Goal: Find specific page/section

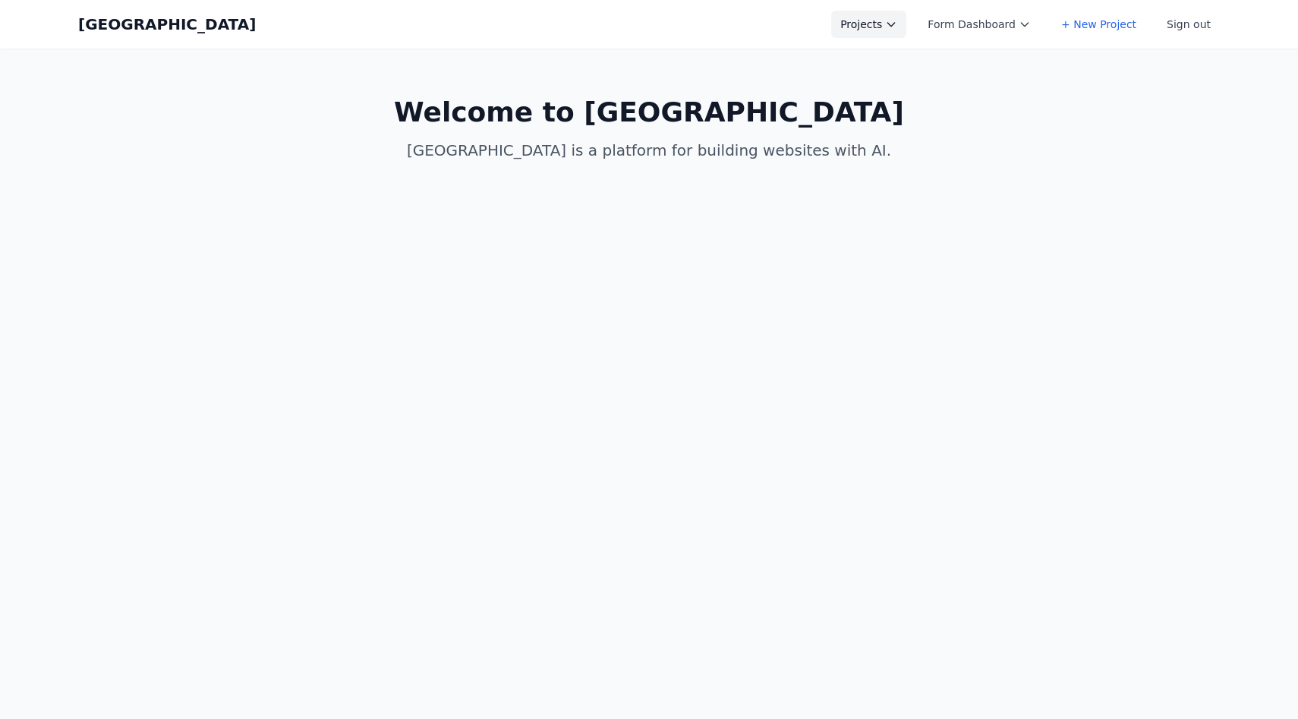
click at [878, 25] on button "Projects" at bounding box center [868, 24] width 75 height 27
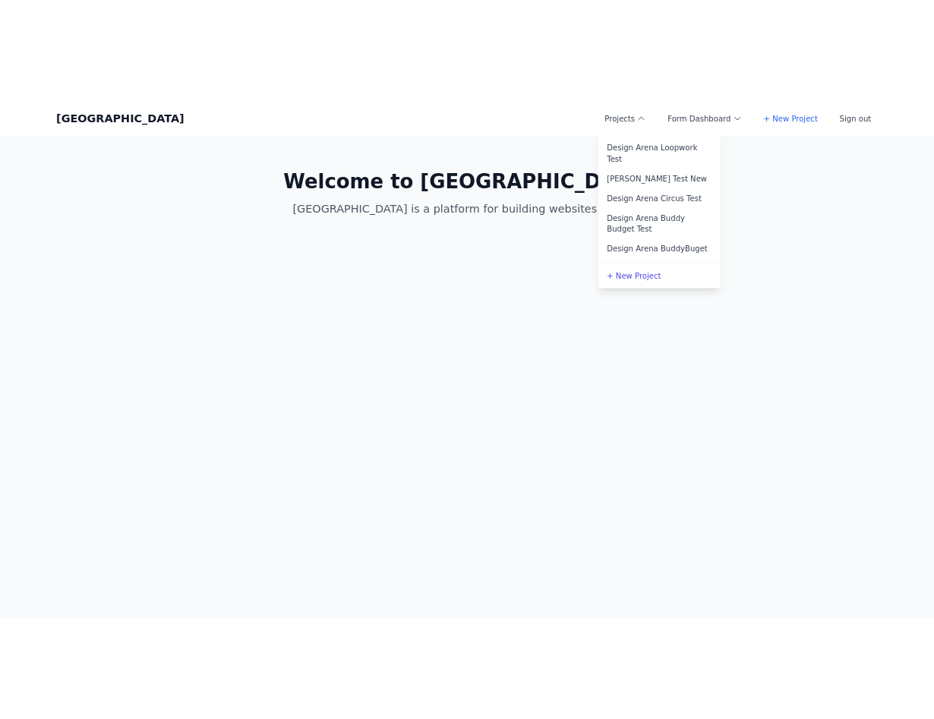
scroll to position [391, 0]
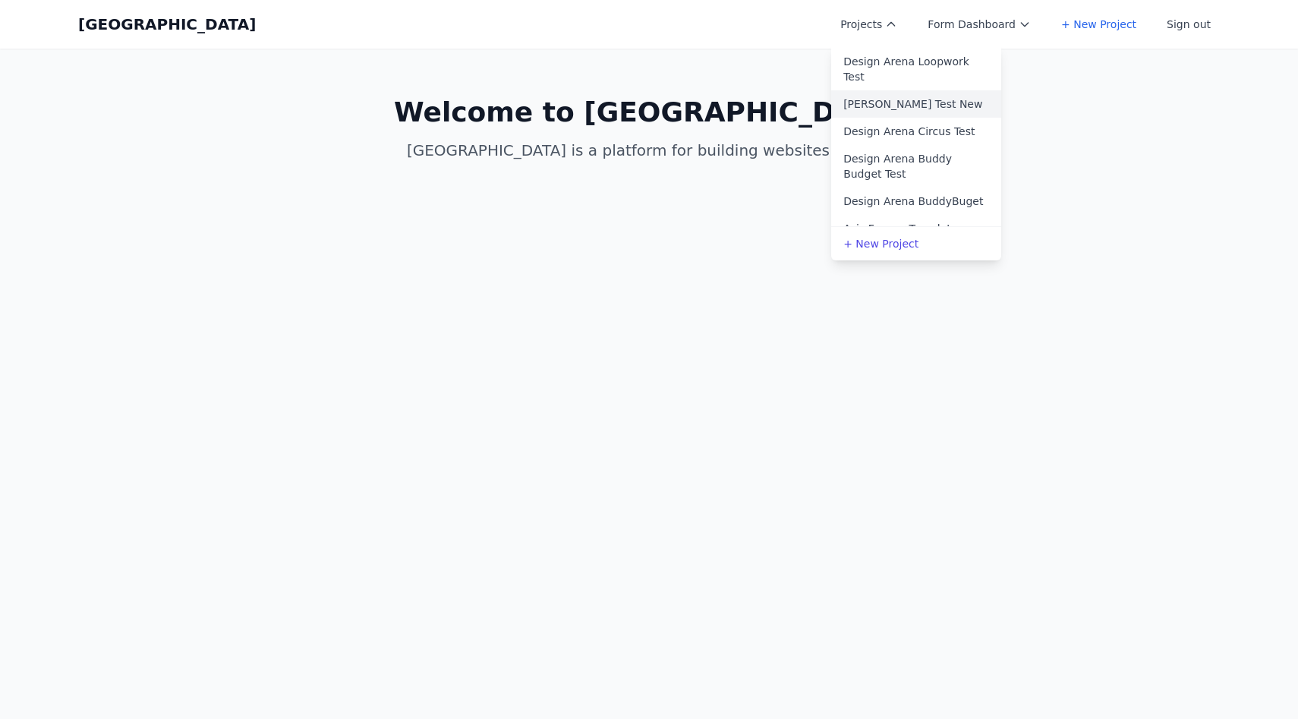
click at [905, 90] on link "Allen Test New" at bounding box center [916, 103] width 170 height 27
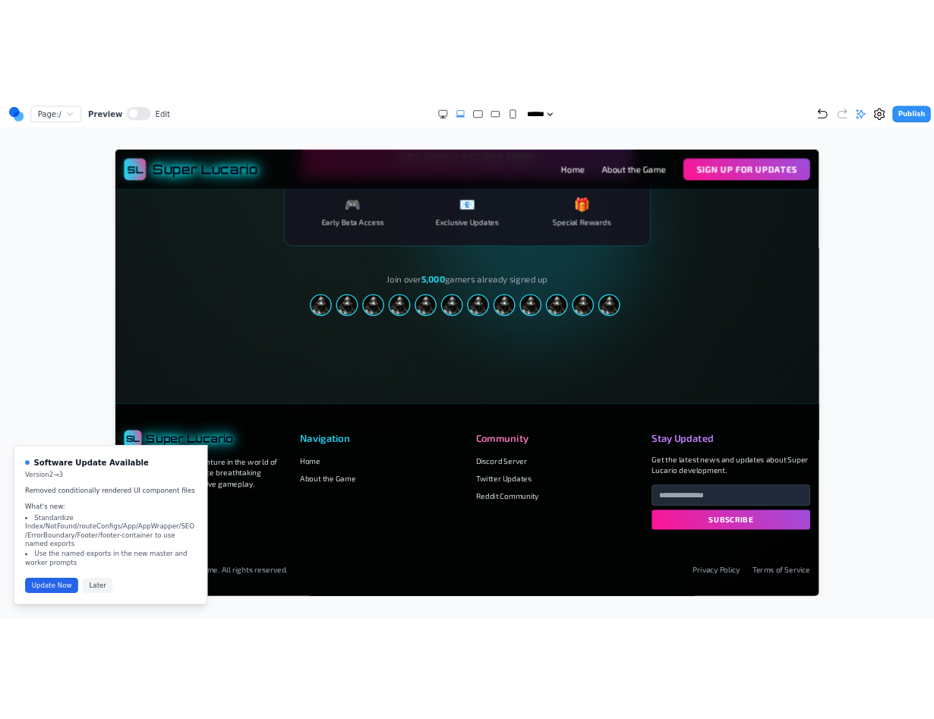
scroll to position [2569, 0]
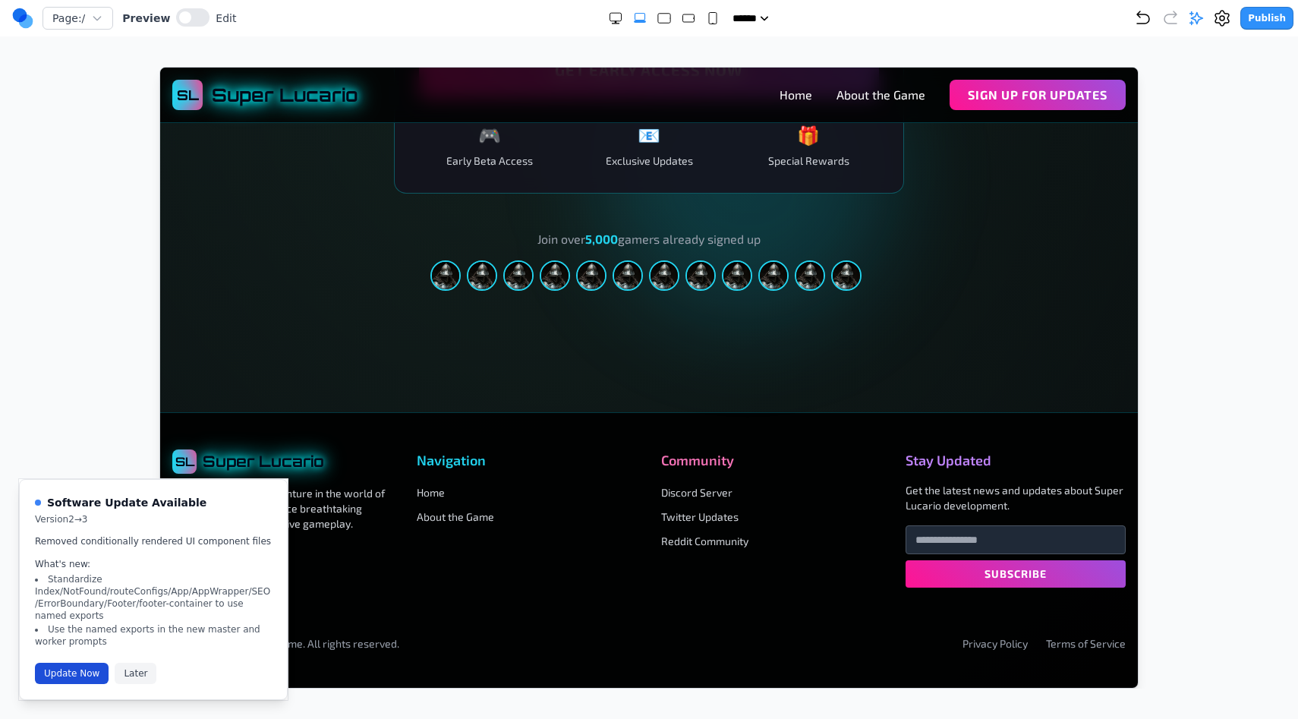
click at [84, 675] on button "Update Now" at bounding box center [72, 673] width 74 height 21
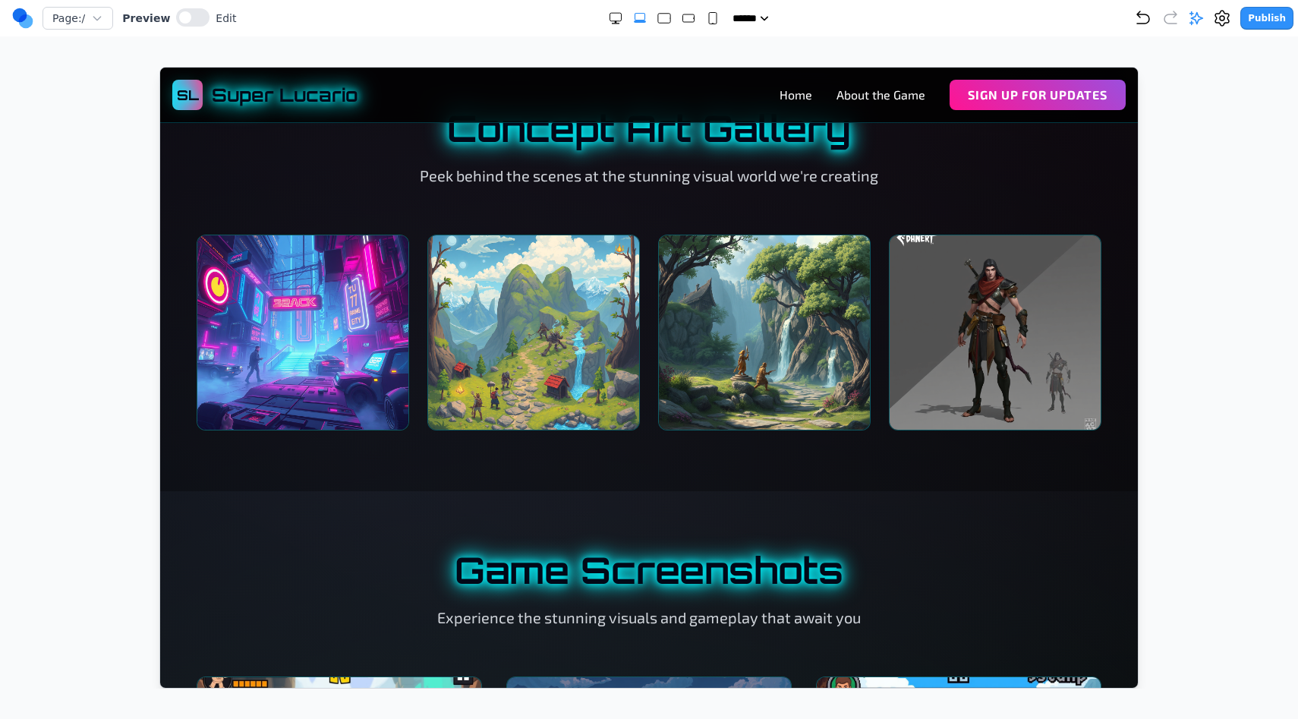
scroll to position [1277, 0]
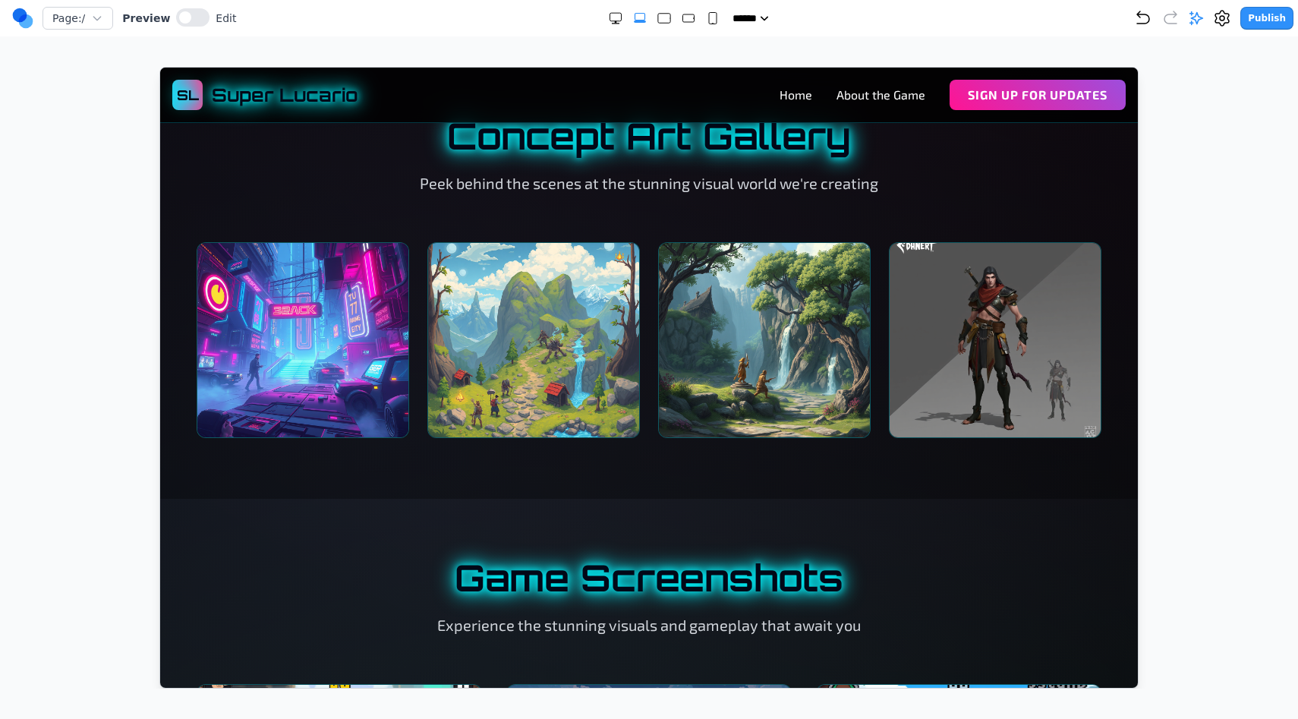
click at [1221, 181] on div at bounding box center [648, 378] width 1237 height 622
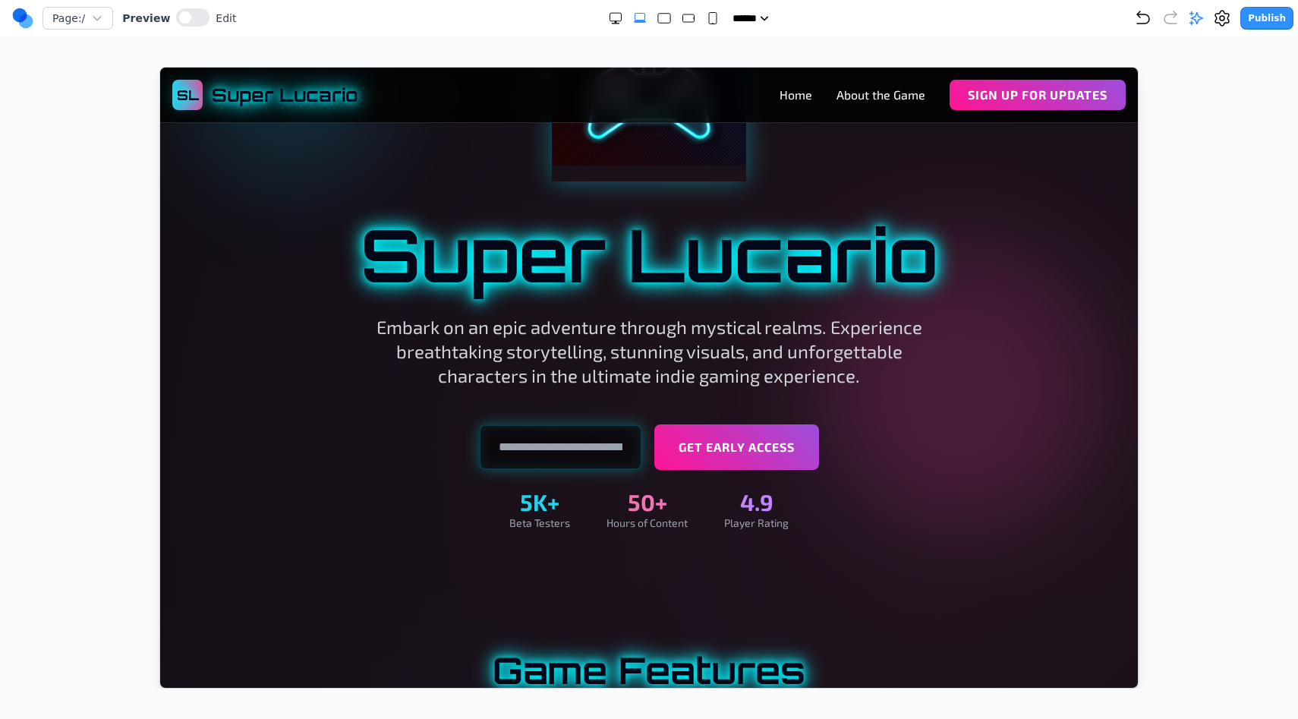
scroll to position [0, 0]
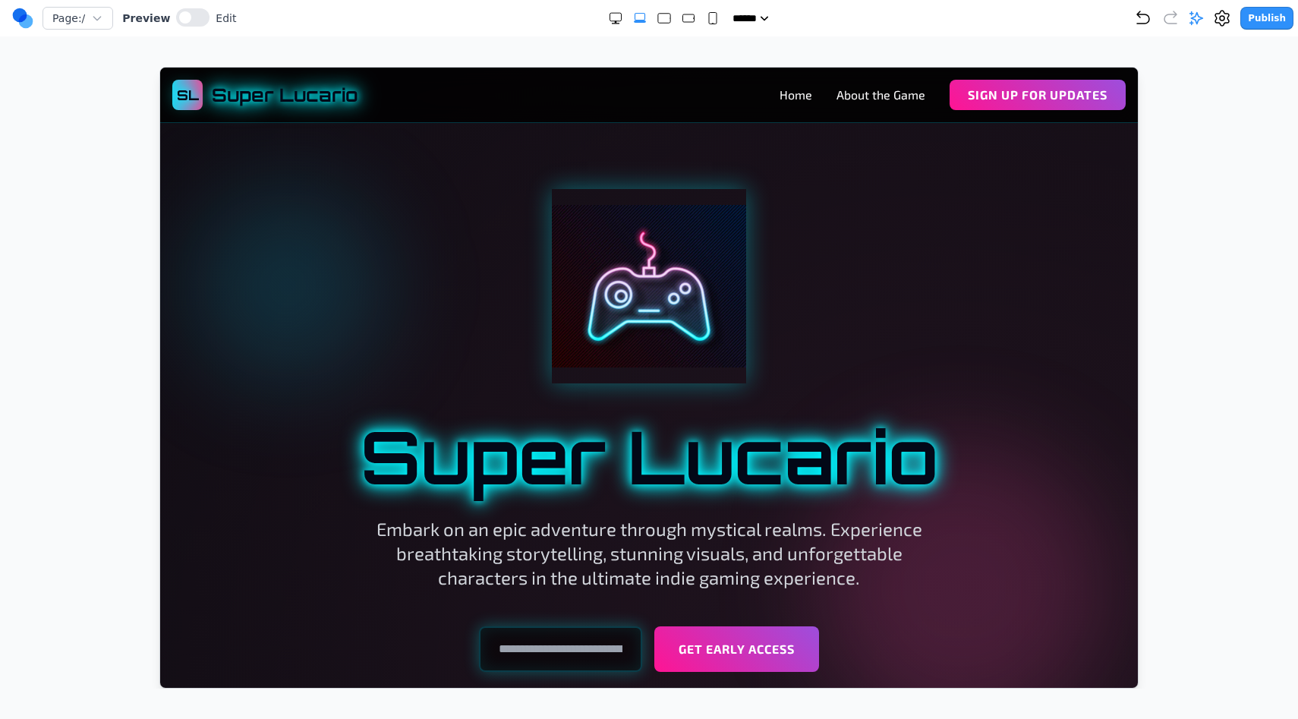
click at [1195, 257] on div at bounding box center [648, 378] width 1237 height 622
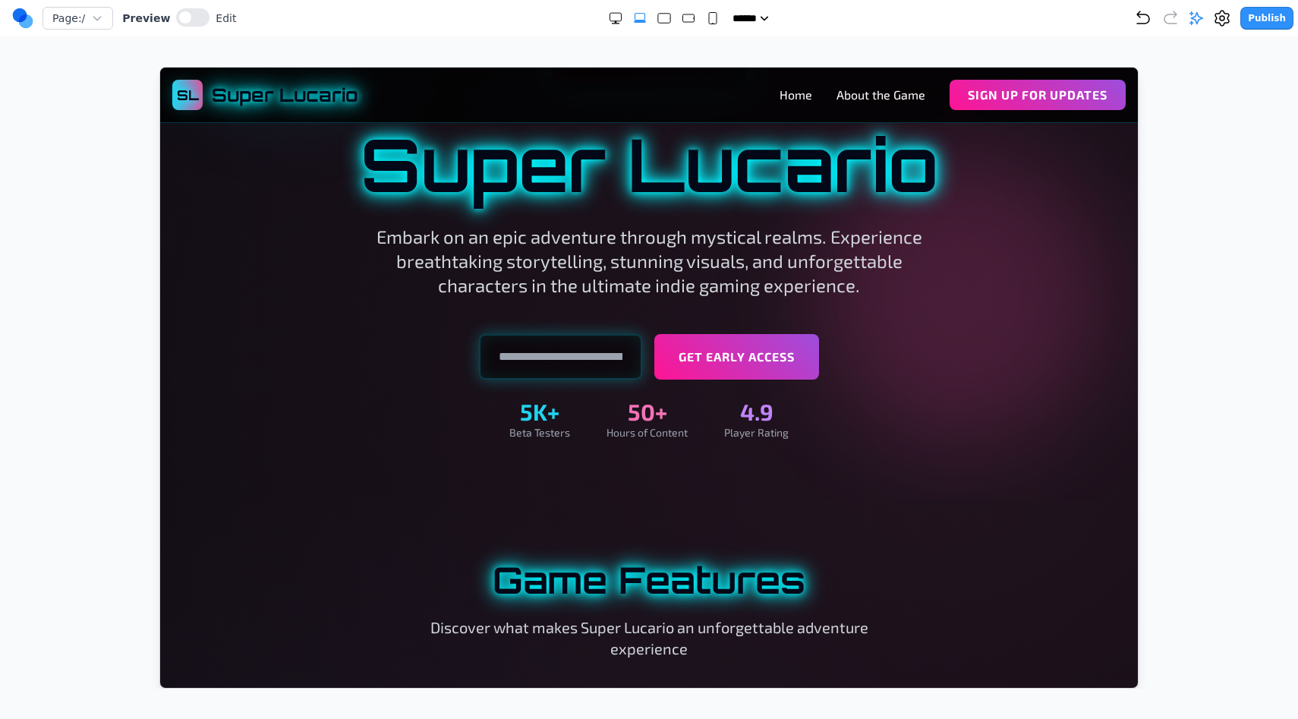
scroll to position [294, 0]
